Goal: Transaction & Acquisition: Purchase product/service

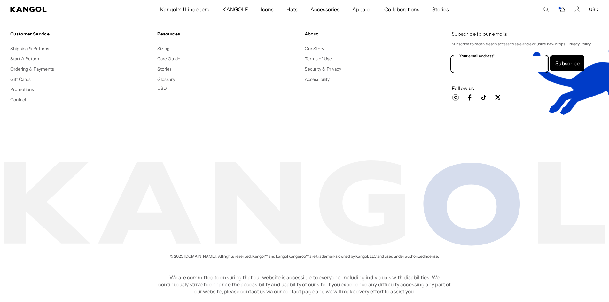
click at [491, 64] on input "Your email address*" at bounding box center [500, 64] width 96 height 16
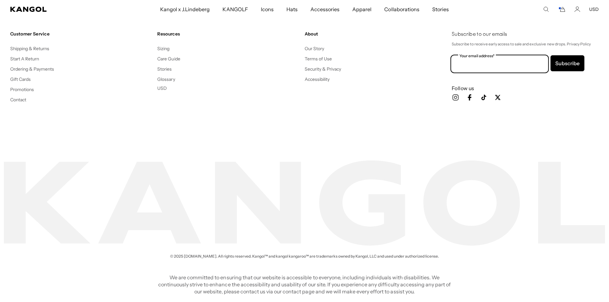
scroll to position [0, 132]
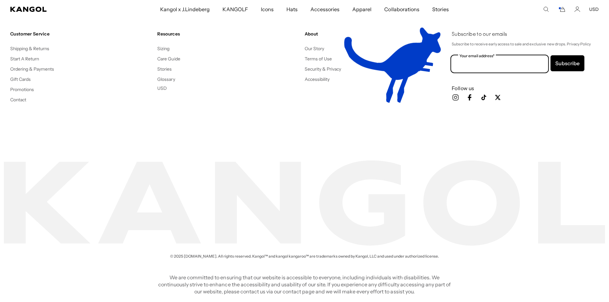
click at [508, 65] on input "Your email address*" at bounding box center [500, 64] width 96 height 16
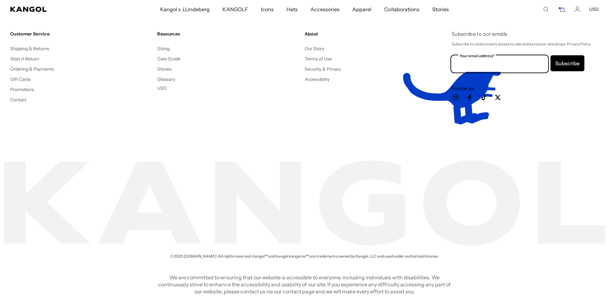
type input "**********"
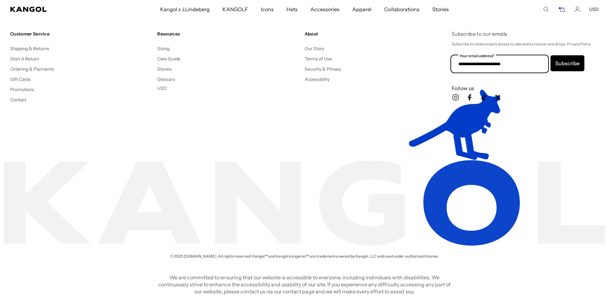
scroll to position [0, 0]
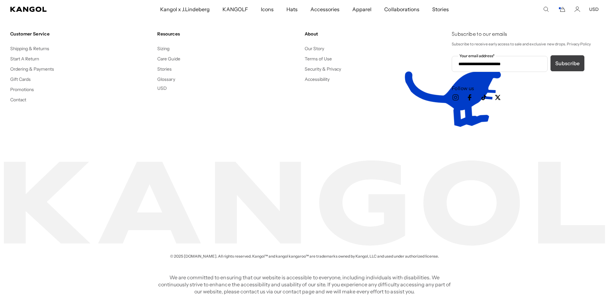
click at [564, 60] on button "Subscribe" at bounding box center [568, 63] width 34 height 16
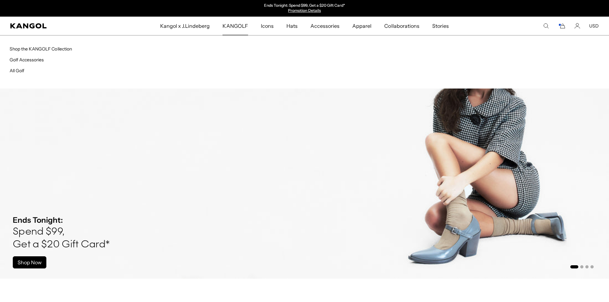
click at [241, 26] on span "KANGOLF" at bounding box center [235, 26] width 25 height 19
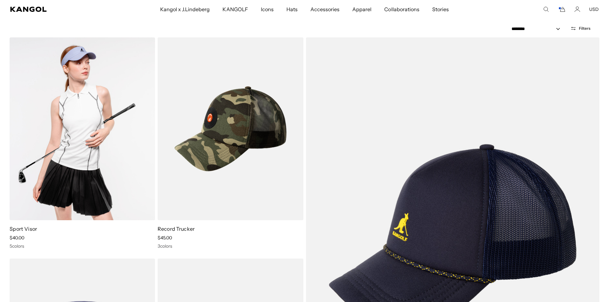
click at [69, 169] on img at bounding box center [83, 128] width 146 height 183
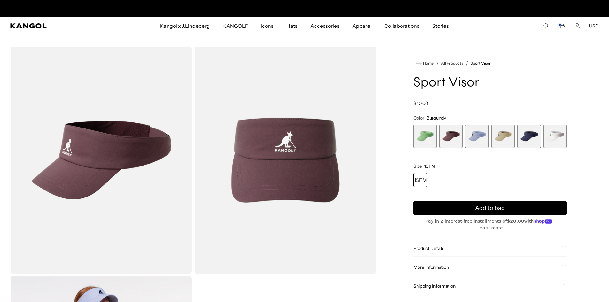
scroll to position [0, 132]
